Goal: Task Accomplishment & Management: Use online tool/utility

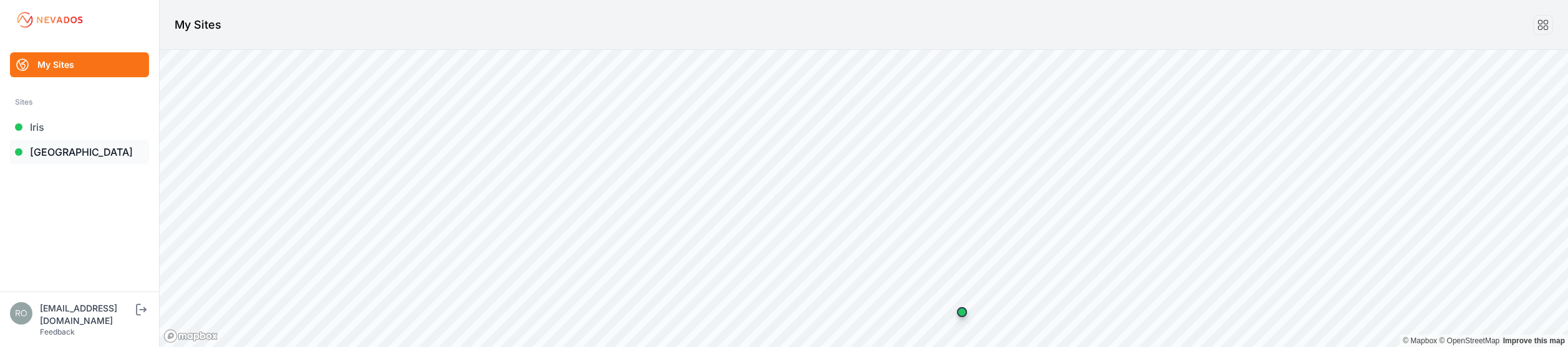
click at [90, 150] on link "[GEOGRAPHIC_DATA]" at bounding box center [79, 152] width 139 height 25
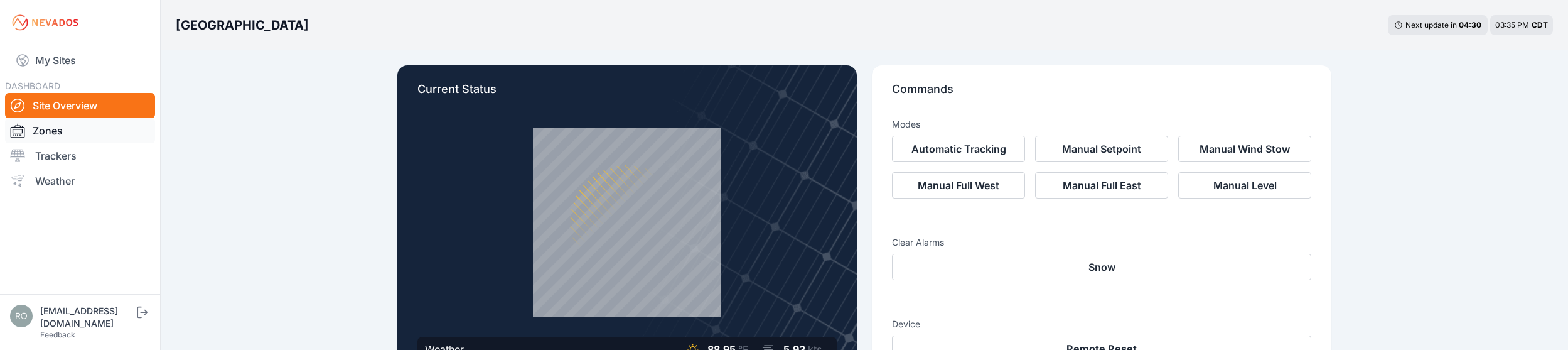
click at [56, 131] on link "Zones" at bounding box center [80, 131] width 150 height 25
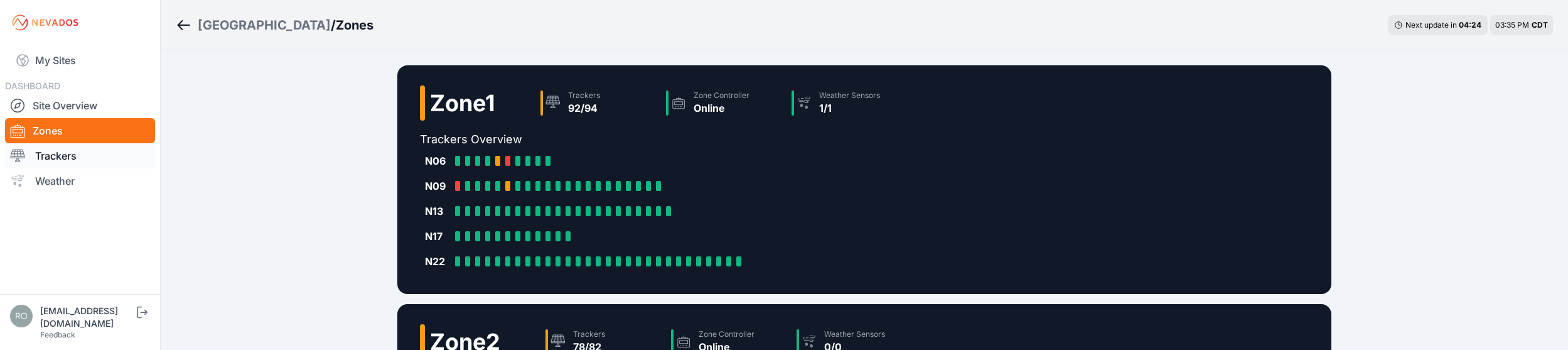
click at [91, 156] on link "Trackers" at bounding box center [80, 156] width 150 height 25
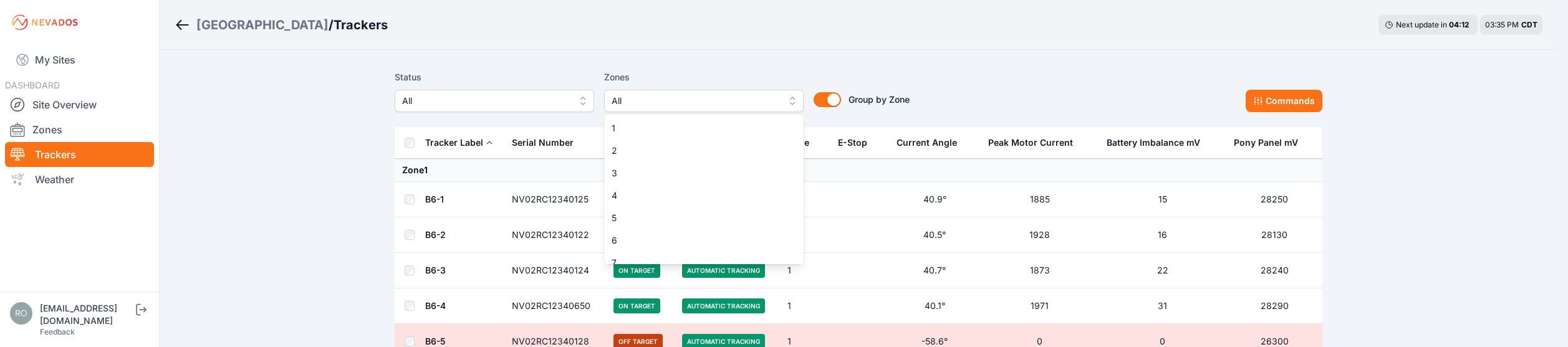
click at [790, 100] on button "All" at bounding box center [704, 101] width 199 height 23
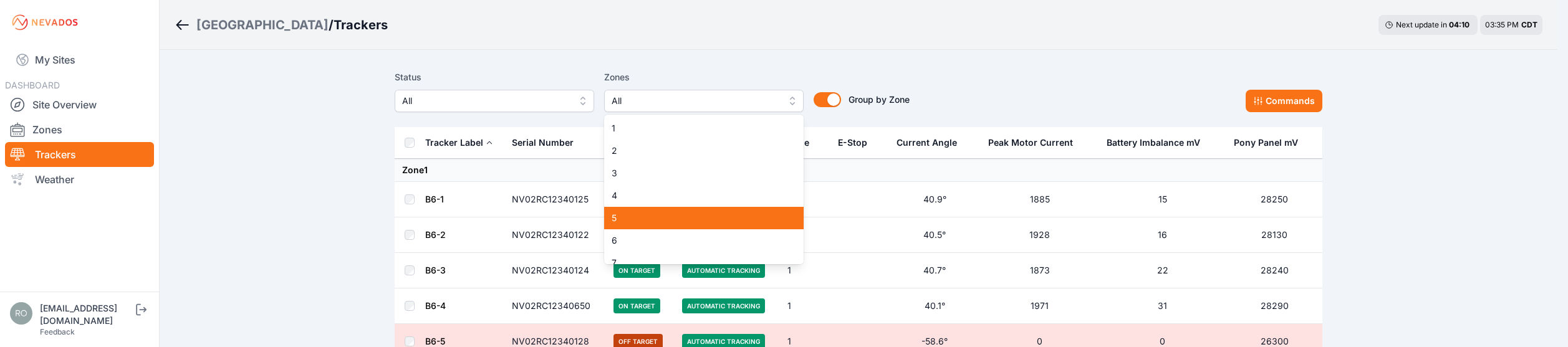
click at [724, 208] on div "5" at bounding box center [704, 218] width 199 height 23
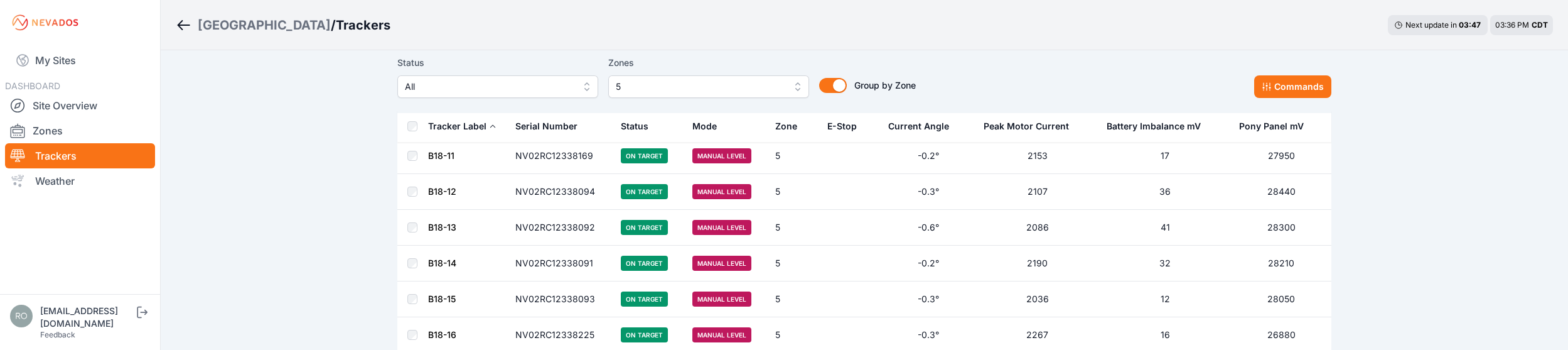
scroll to position [3085, 0]
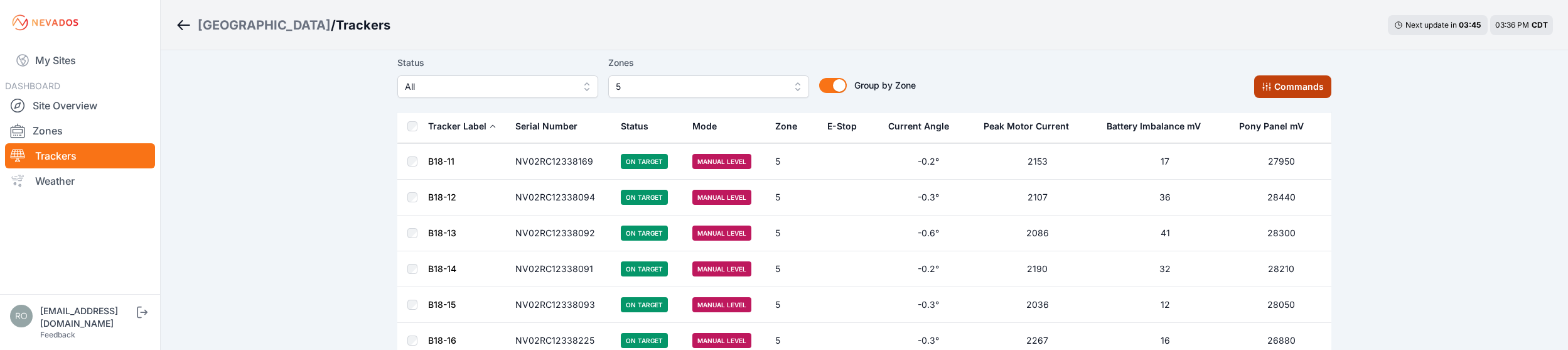
click at [1298, 88] on button "Commands" at bounding box center [1292, 86] width 77 height 23
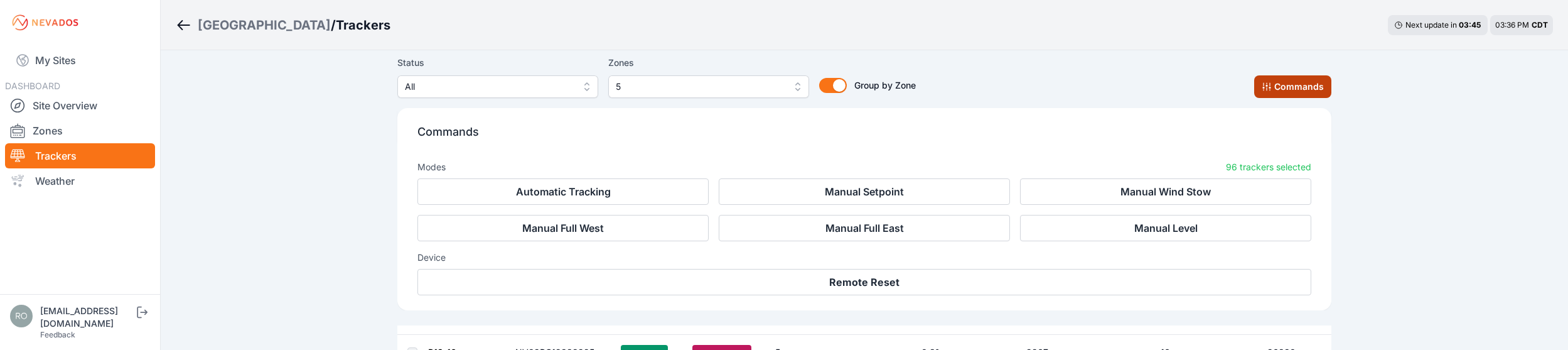
scroll to position [3297, 0]
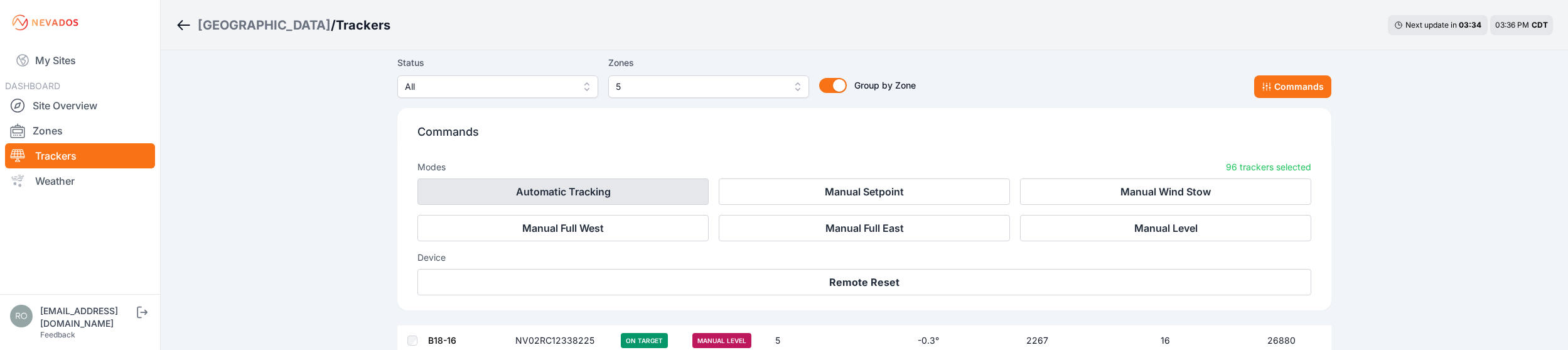
click at [612, 196] on button "Automatic Tracking" at bounding box center [563, 192] width 291 height 26
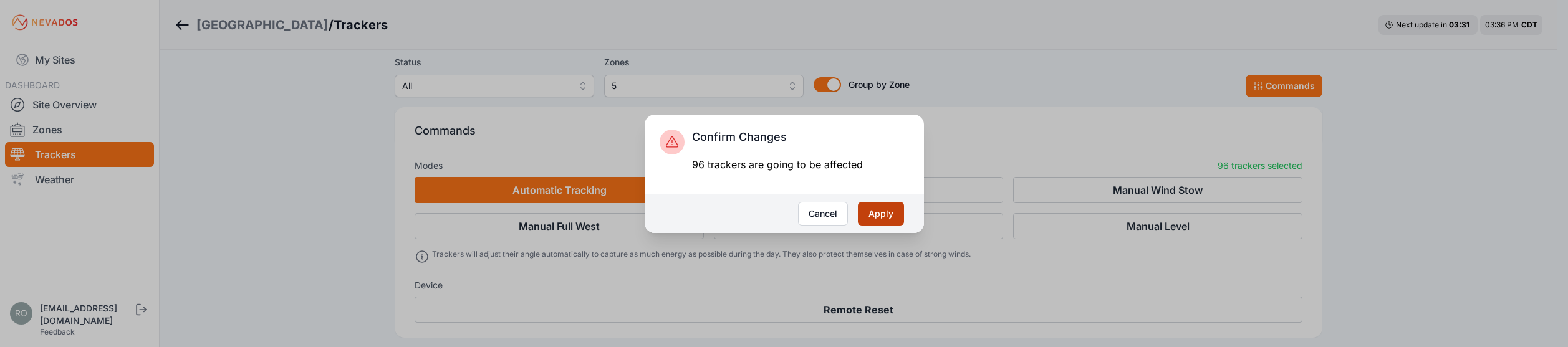
click at [880, 214] on button "Apply" at bounding box center [881, 213] width 46 height 24
